Goal: Find specific page/section: Find specific page/section

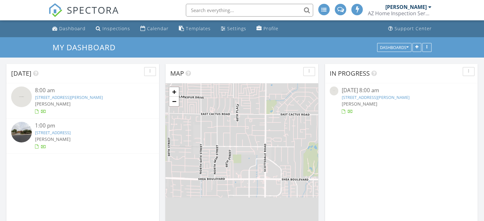
scroll to position [3, 3]
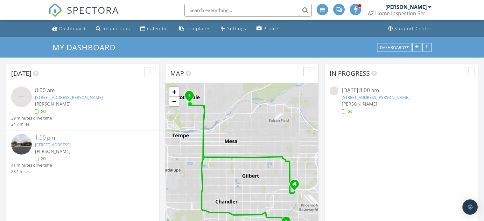
click at [363, 98] on link "7474 E Earll Dr 311, Scottsdale, AZ 85251" at bounding box center [376, 98] width 68 height 6
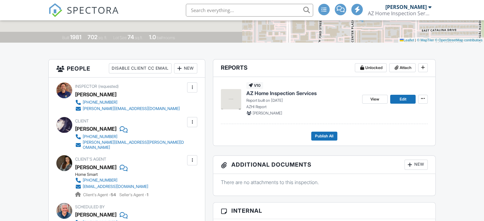
click at [371, 105] on div "View Edit" at bounding box center [395, 99] width 66 height 34
click at [373, 99] on span "View" at bounding box center [375, 99] width 9 height 6
